Goal: Find specific page/section: Find specific page/section

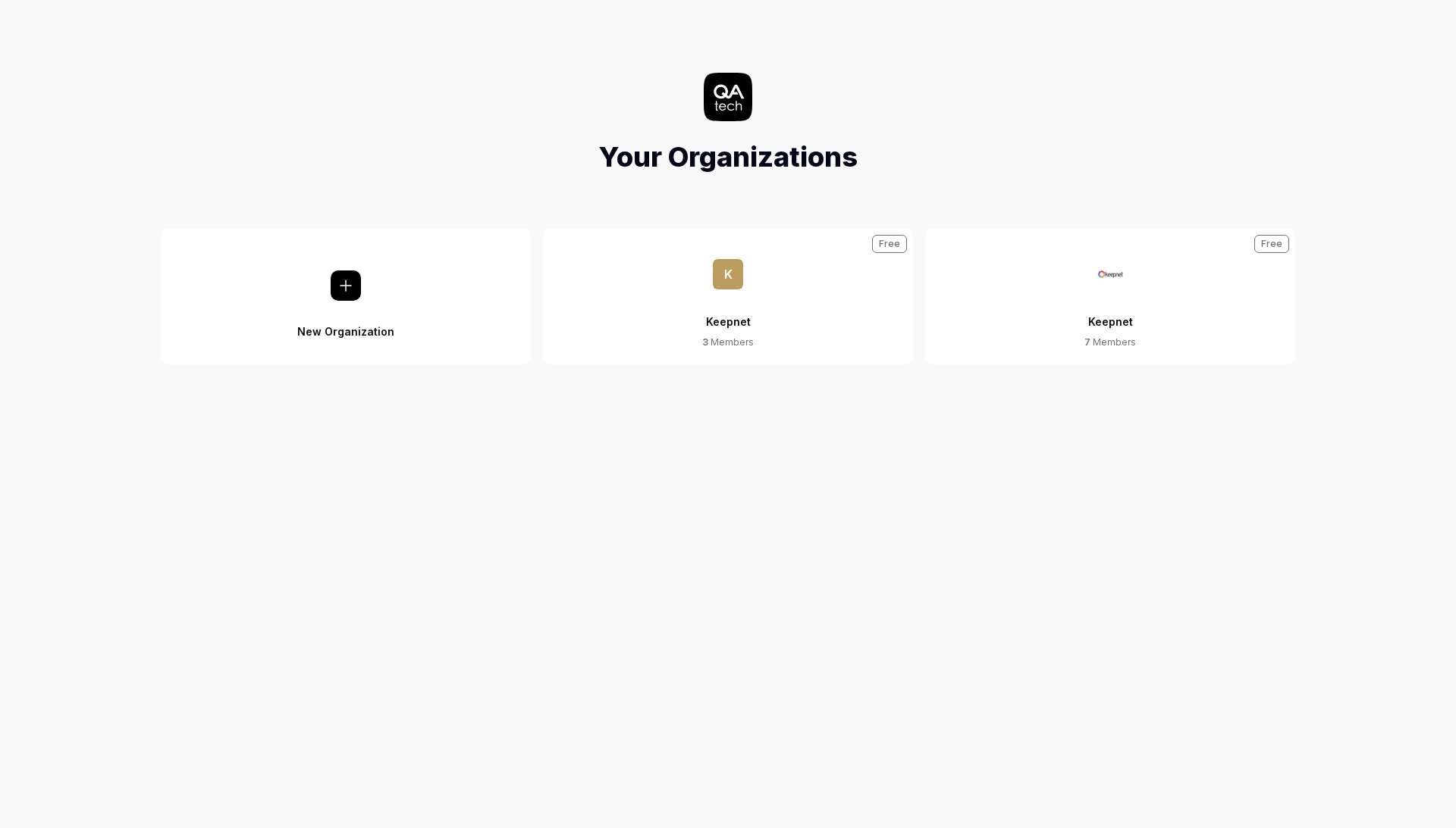
click at [1122, 313] on div "Keepnet" at bounding box center [1110, 312] width 45 height 46
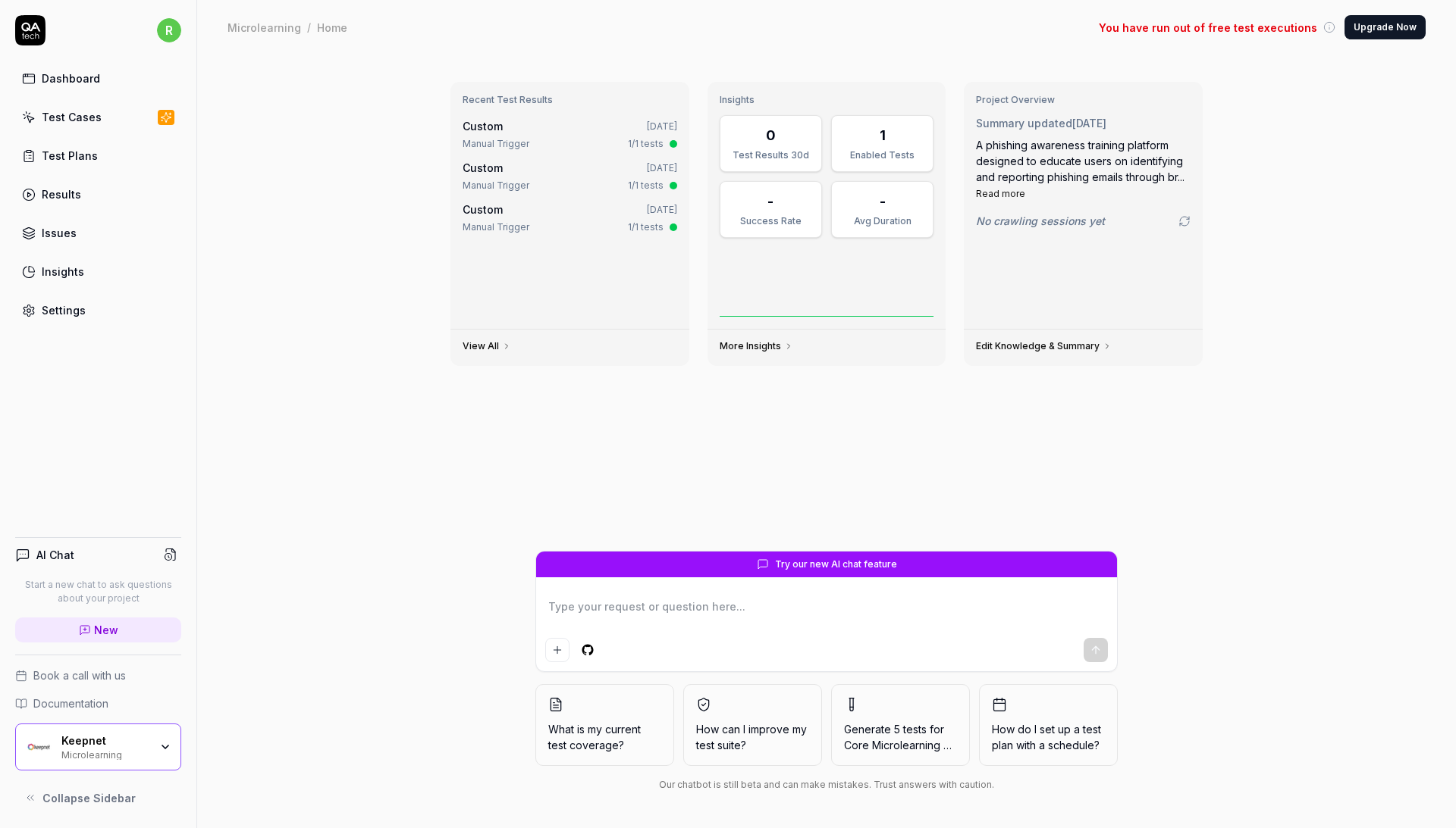
click at [112, 111] on link "Test Cases" at bounding box center [97, 118] width 166 height 30
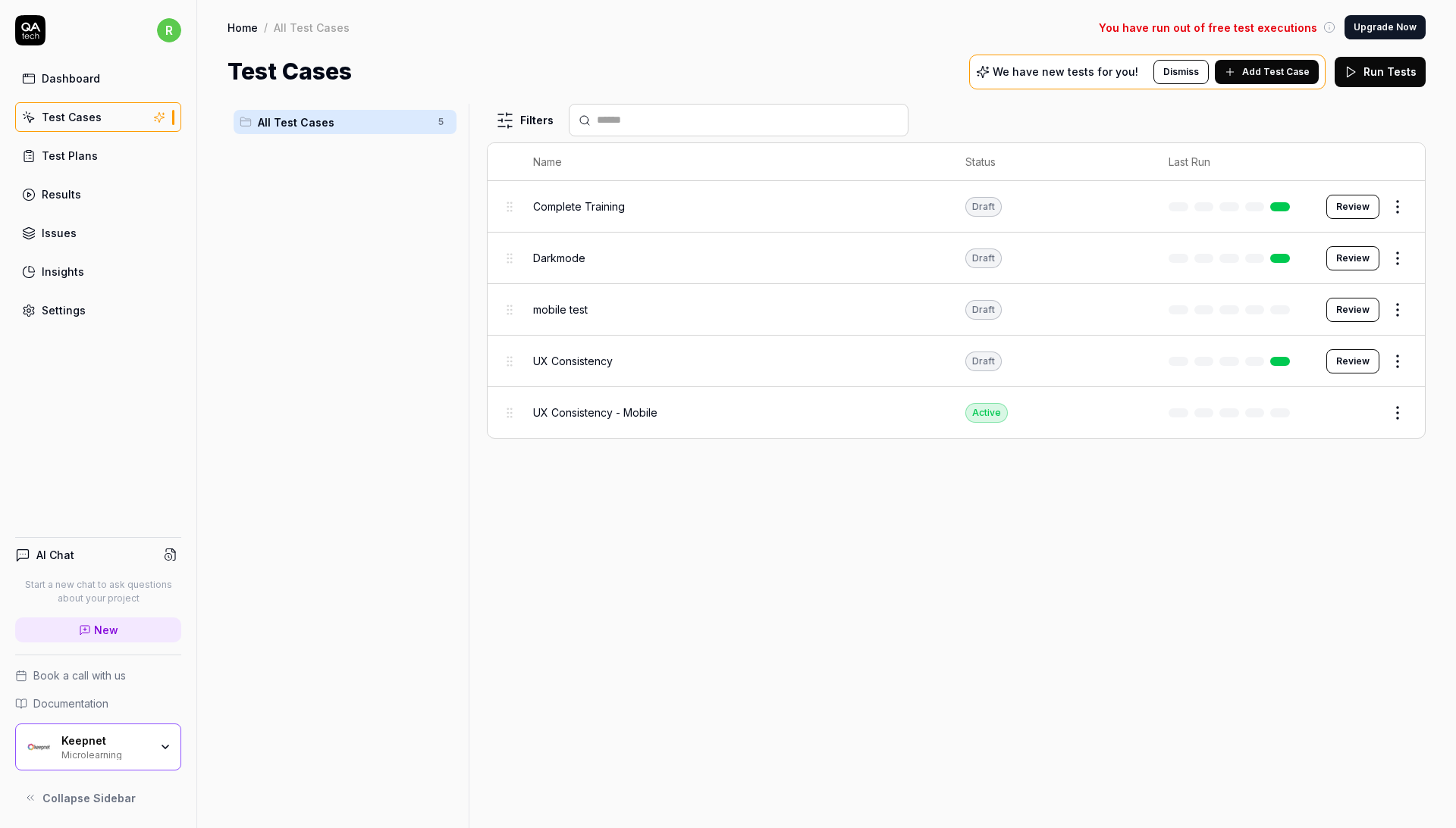
click at [164, 739] on div "Keepnet Microlearning" at bounding box center [97, 747] width 166 height 47
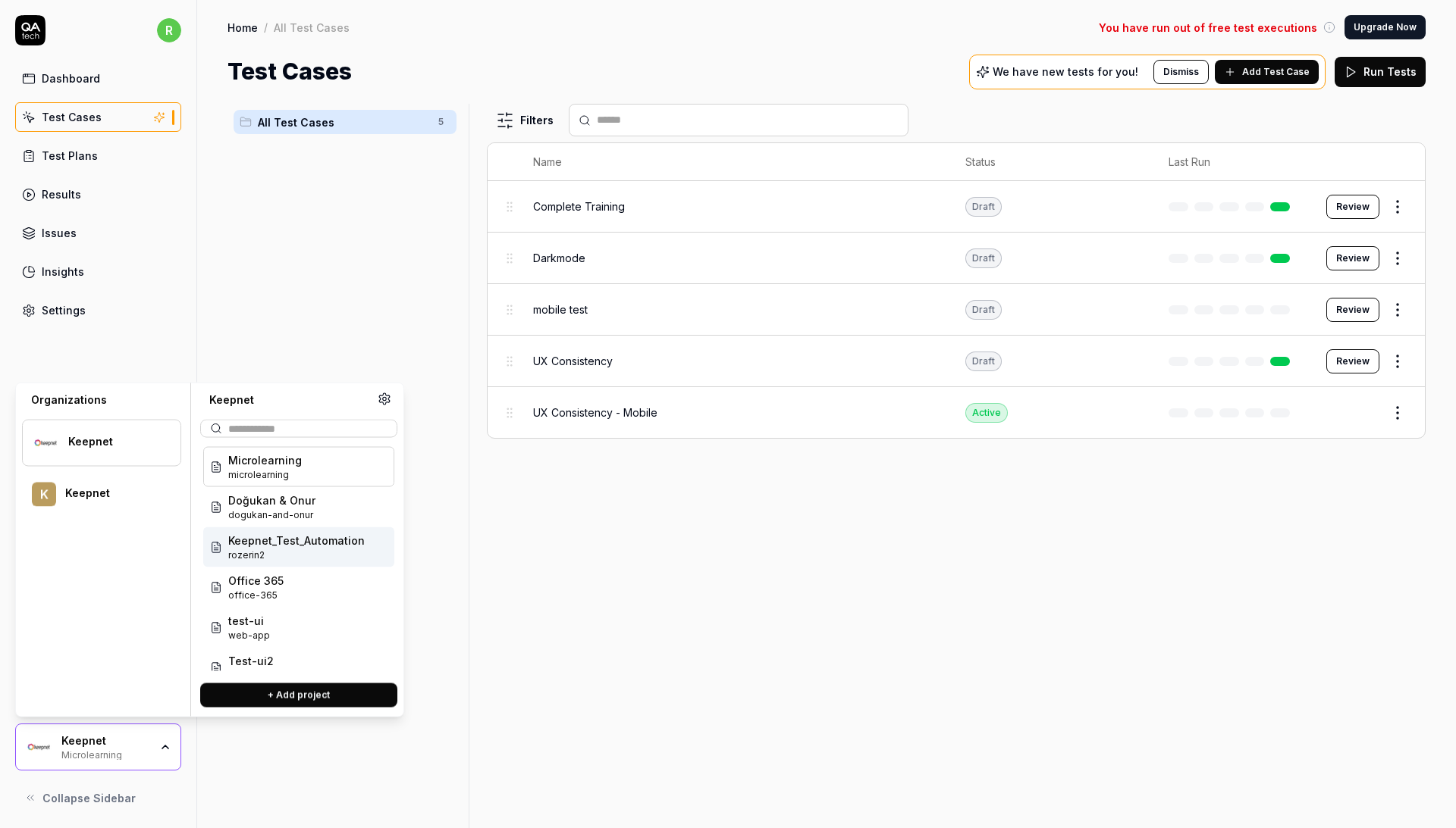
click at [294, 546] on span "Keepnet_Test_Automation" at bounding box center [297, 540] width 137 height 16
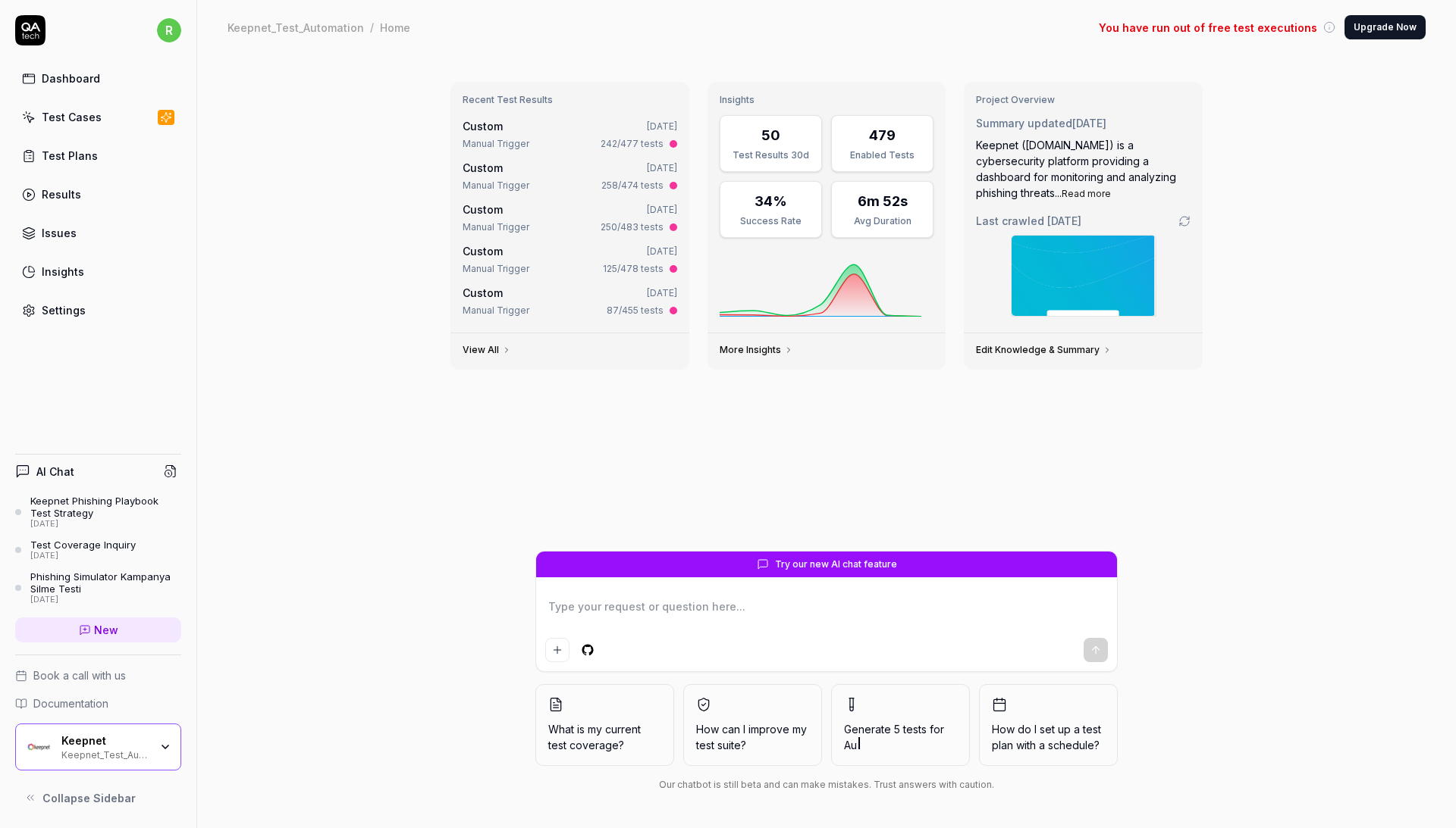
type textarea "*"
click at [117, 110] on link "Test Cases" at bounding box center [97, 118] width 166 height 30
